Goal: Task Accomplishment & Management: Manage account settings

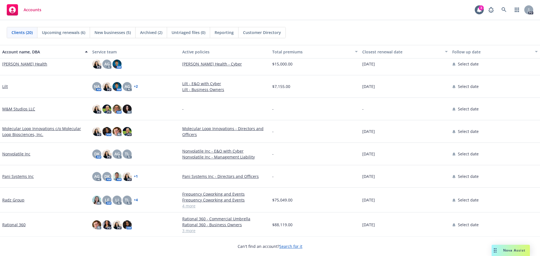
scroll to position [169, 0]
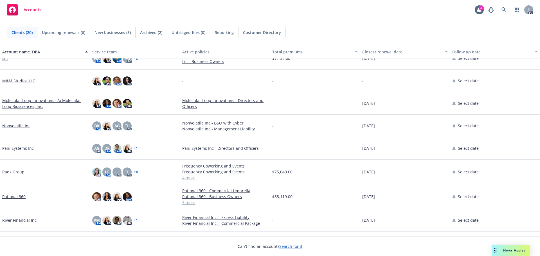
click at [15, 196] on link "Rational 360" at bounding box center [13, 197] width 23 height 6
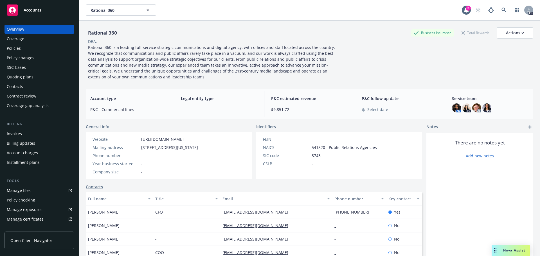
click at [29, 192] on div "Manage files" at bounding box center [19, 190] width 24 height 9
